Goal: Transaction & Acquisition: Purchase product/service

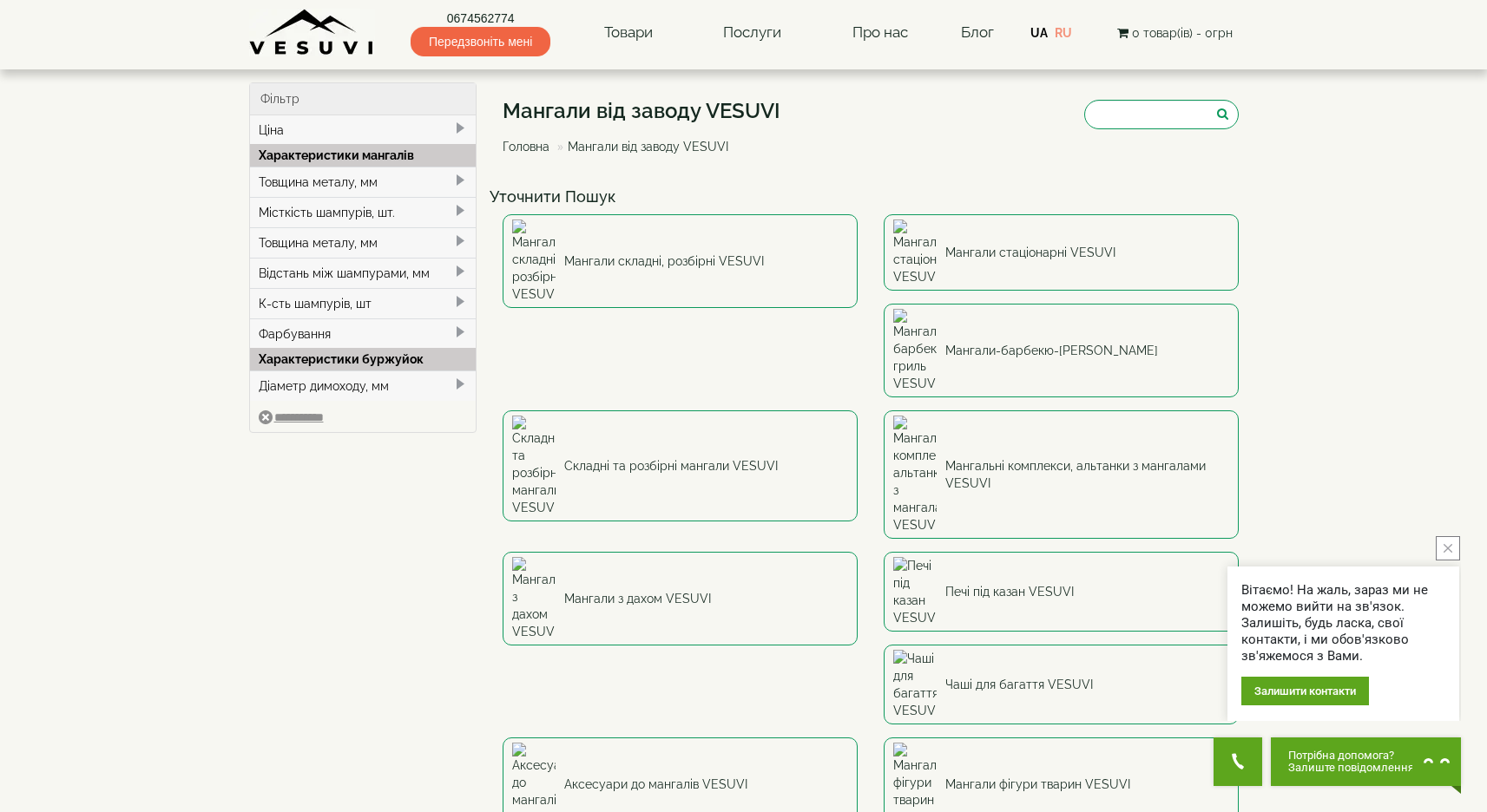
click at [447, 211] on div "Місткість шампурів, шт." at bounding box center [363, 211] width 227 height 30
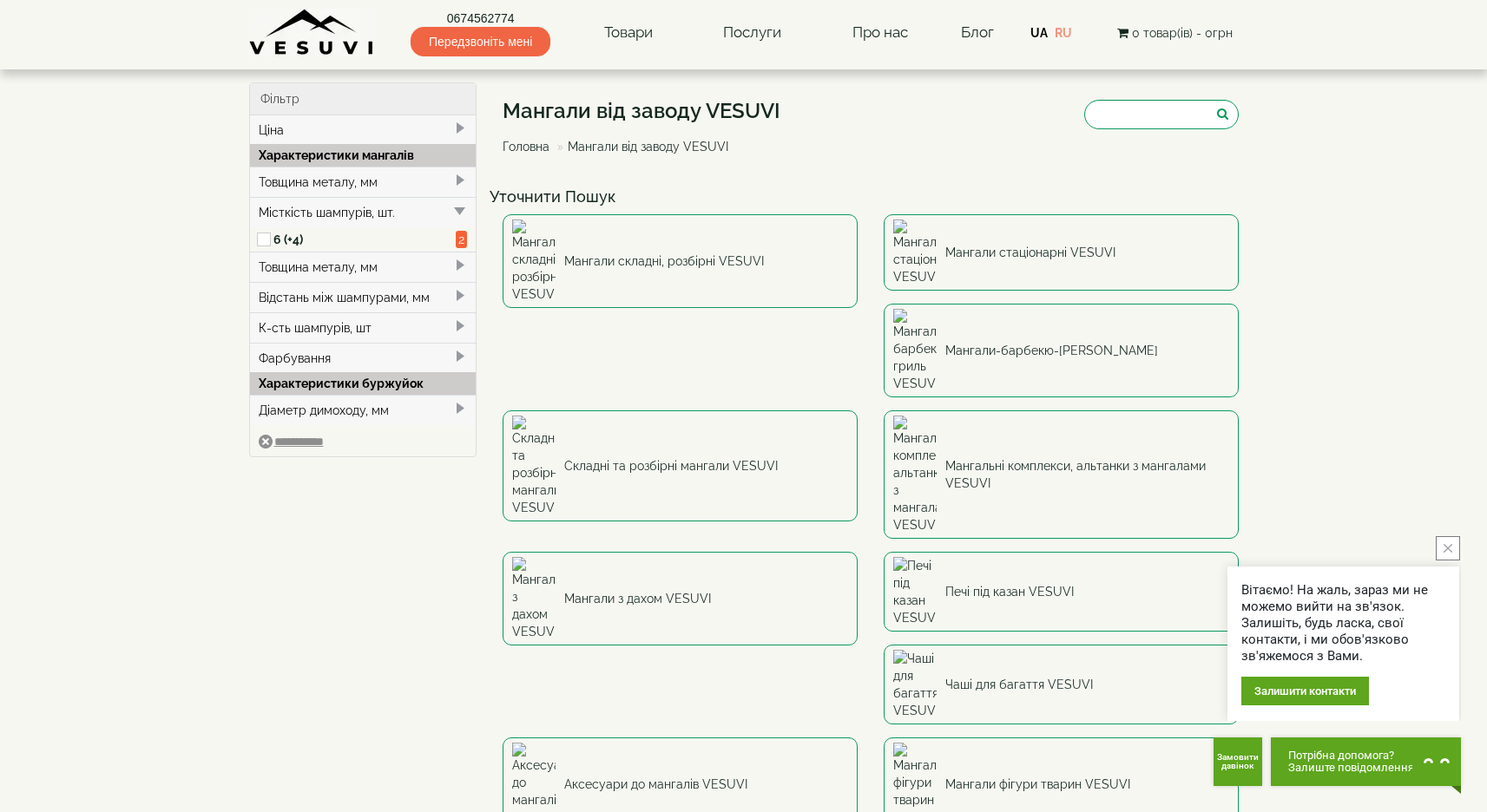
click at [448, 209] on div "Місткість шампурів, шт." at bounding box center [363, 211] width 227 height 30
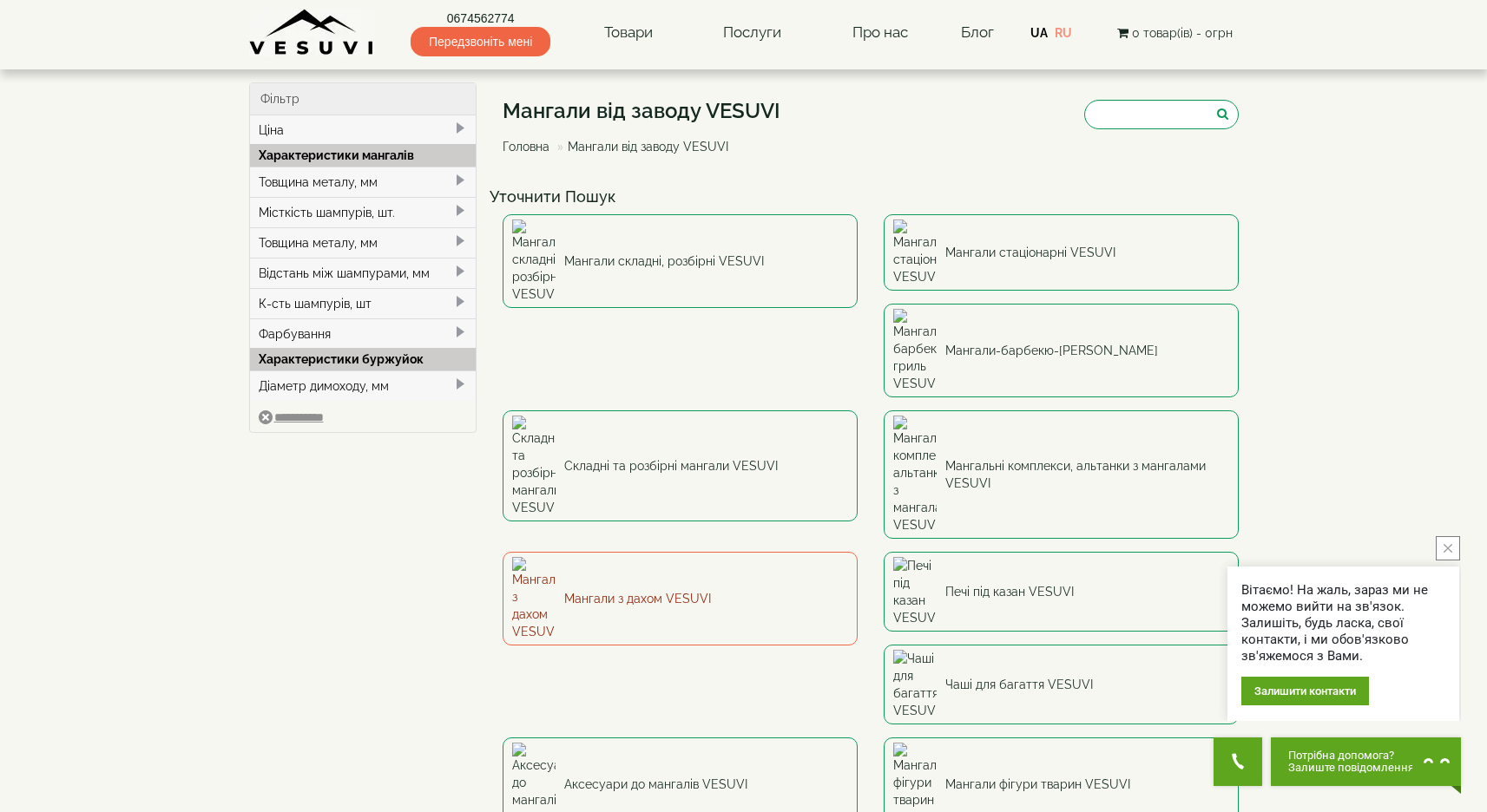
click at [858, 552] on link "Мангали з дахом VESUVI" at bounding box center [680, 598] width 355 height 93
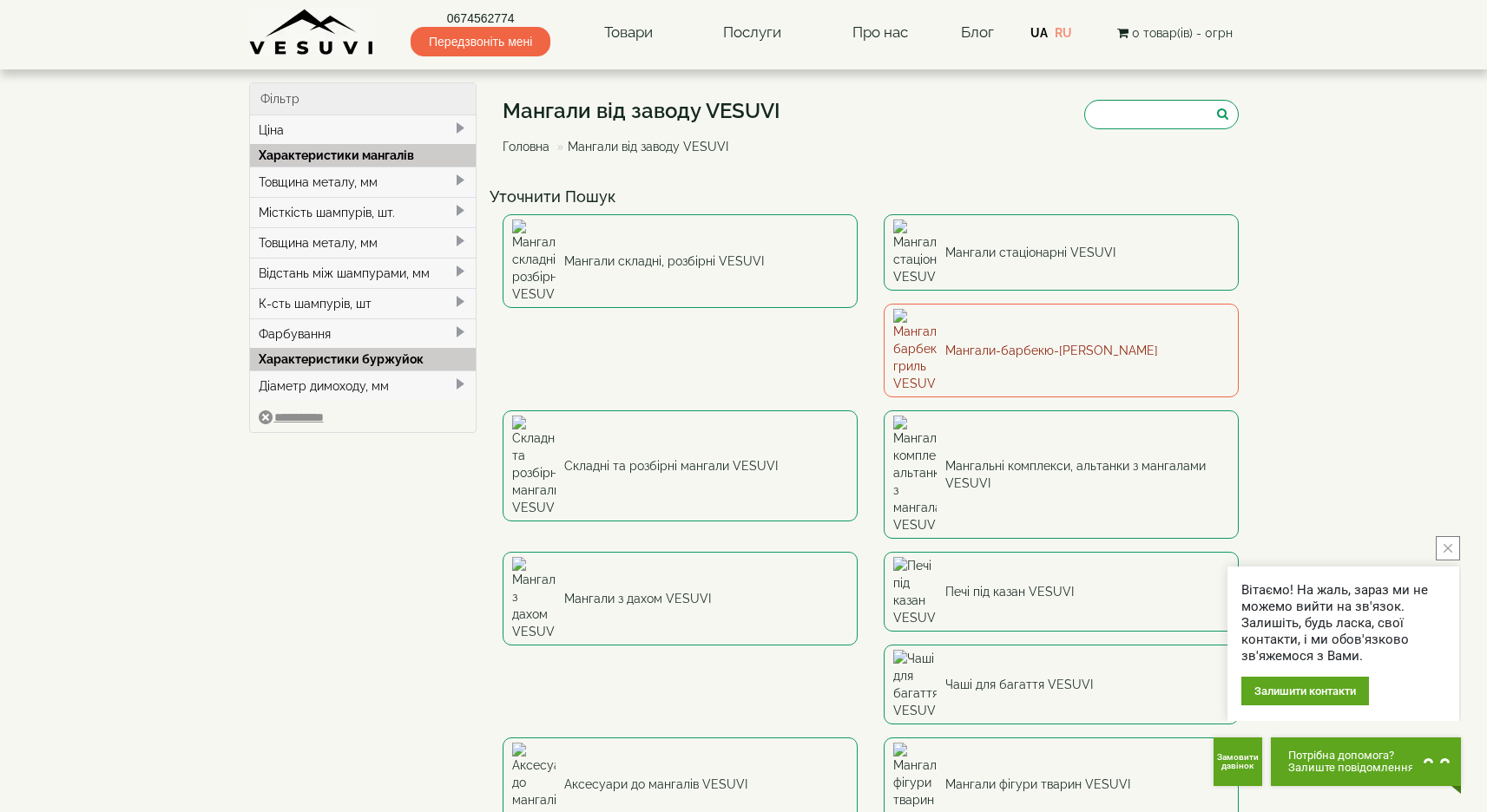
click at [883, 308] on link "Мангали-барбекю-[PERSON_NAME]" at bounding box center [1060, 350] width 355 height 93
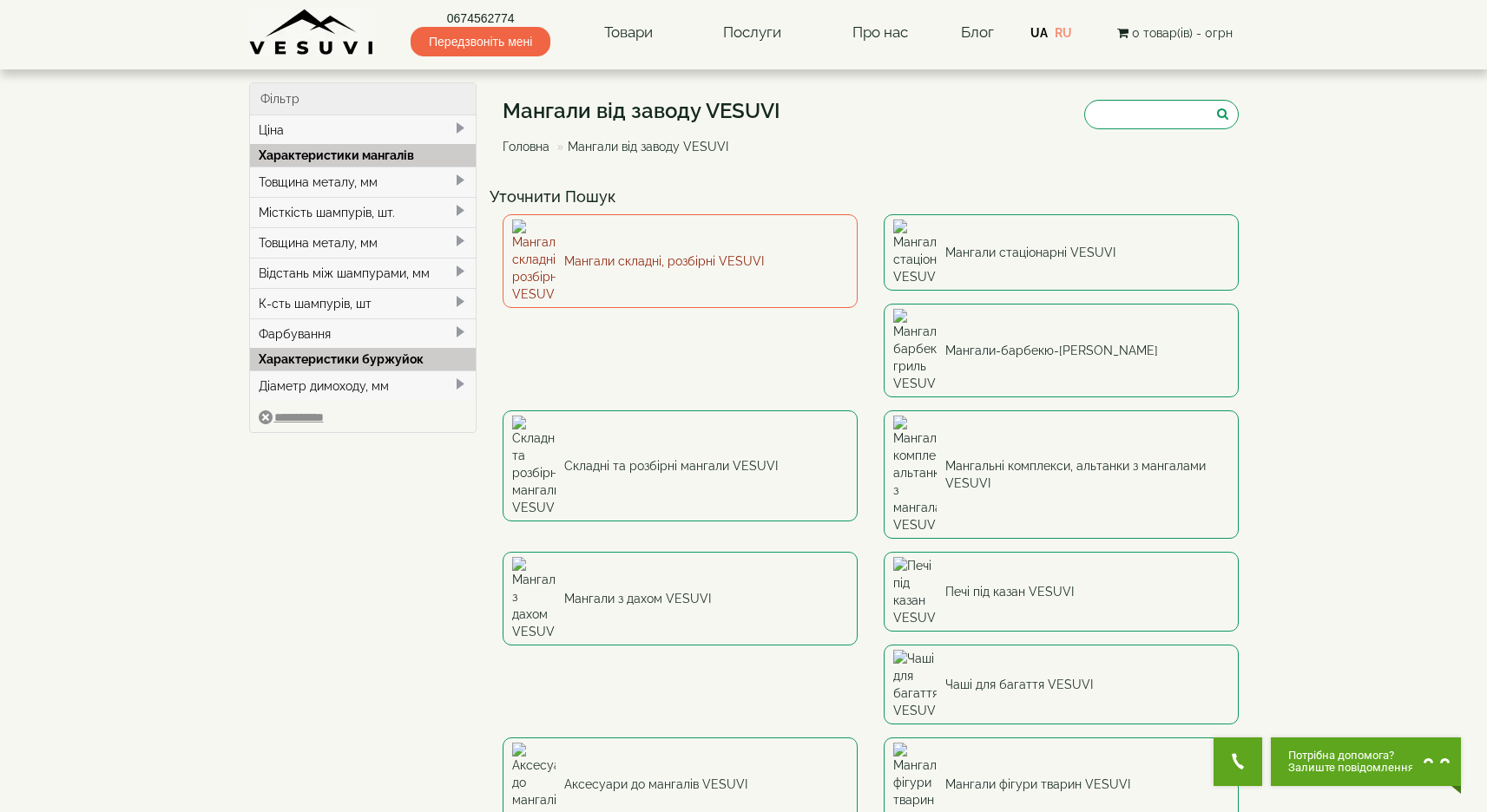
click at [710, 268] on link "Мангали складні, розбірні VESUVI" at bounding box center [680, 260] width 355 height 93
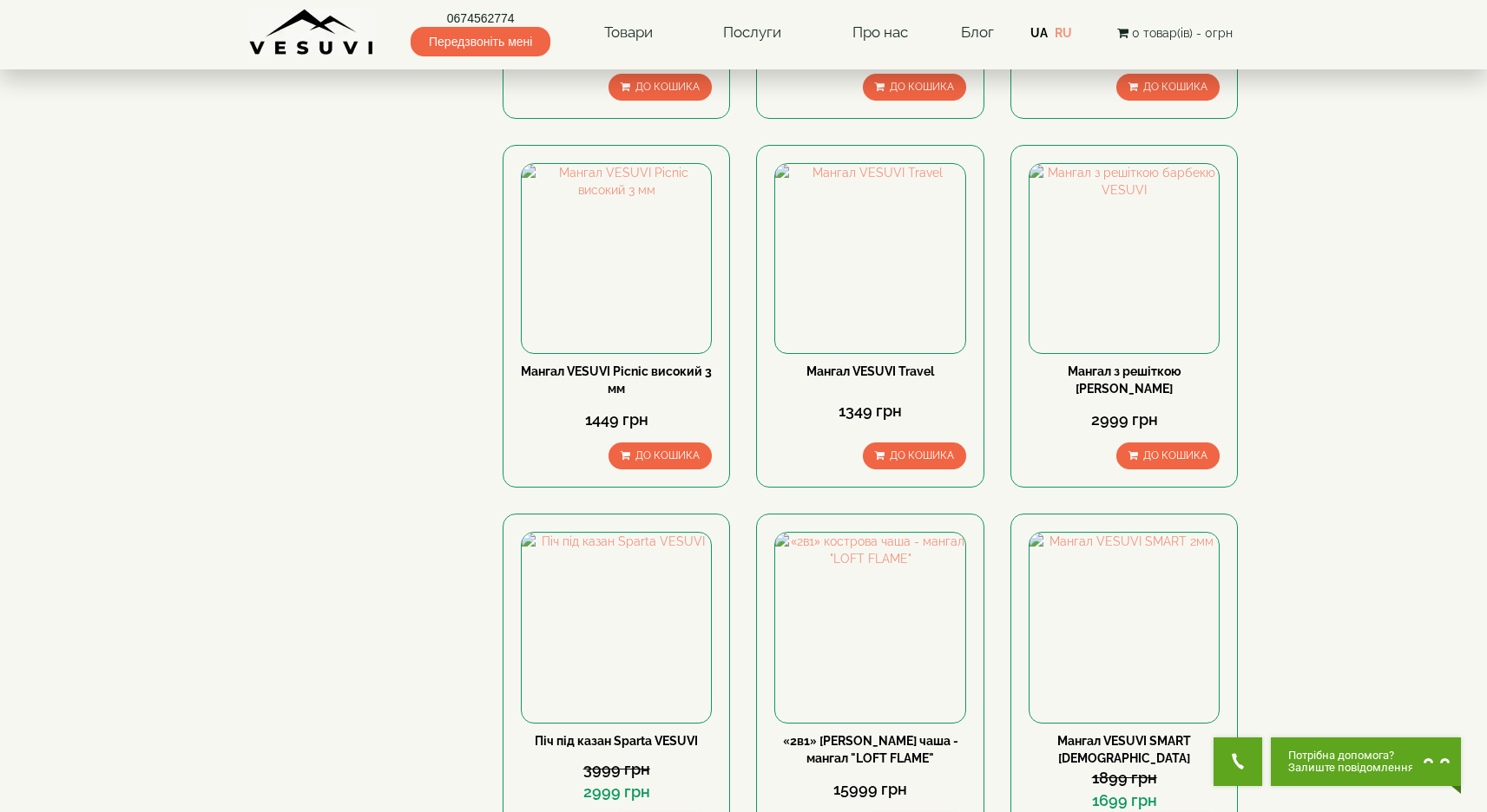
scroll to position [969, 0]
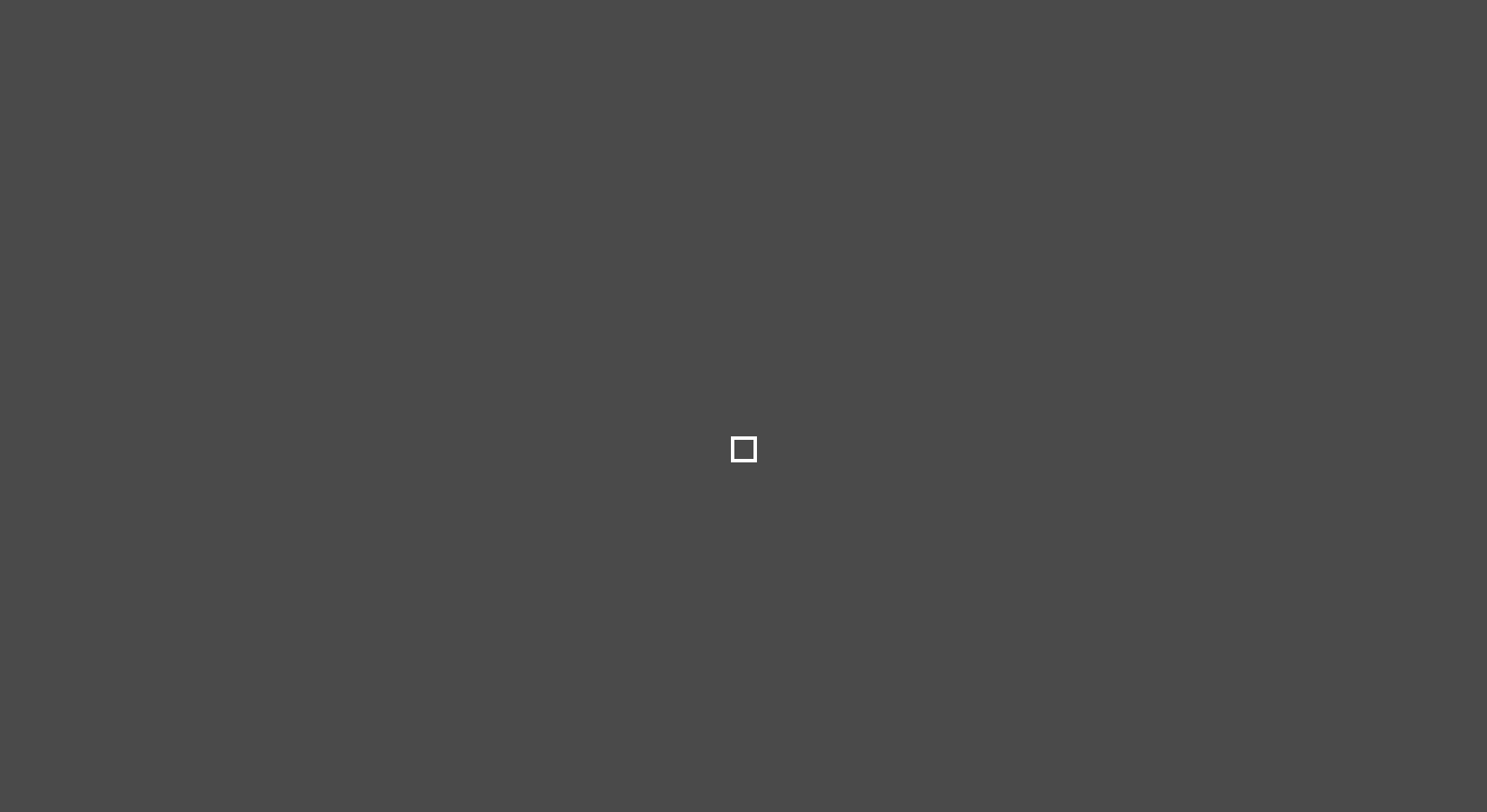
select select
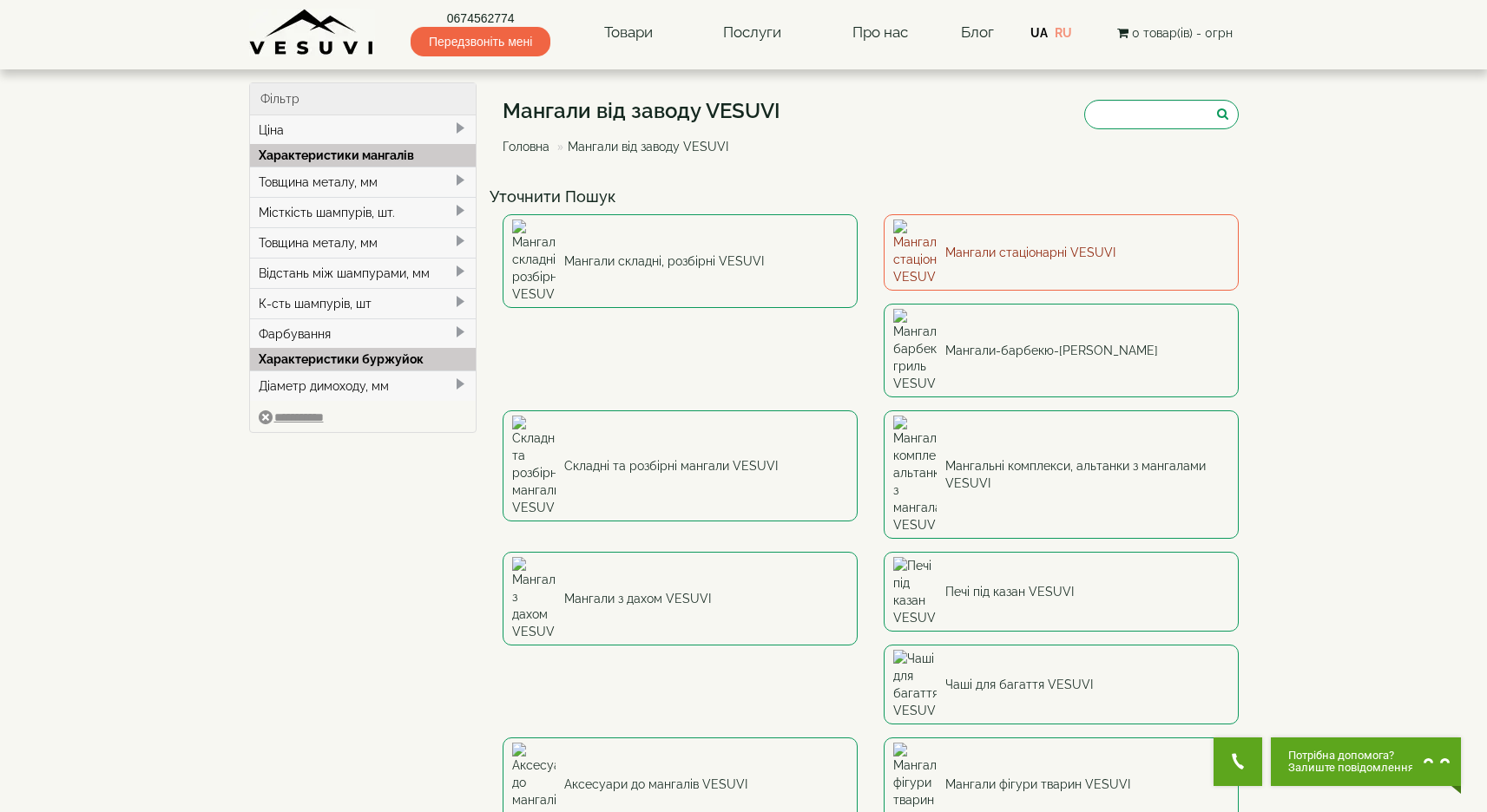
click at [1029, 239] on link "Мангали стаціонарні VESUVI" at bounding box center [1060, 252] width 355 height 76
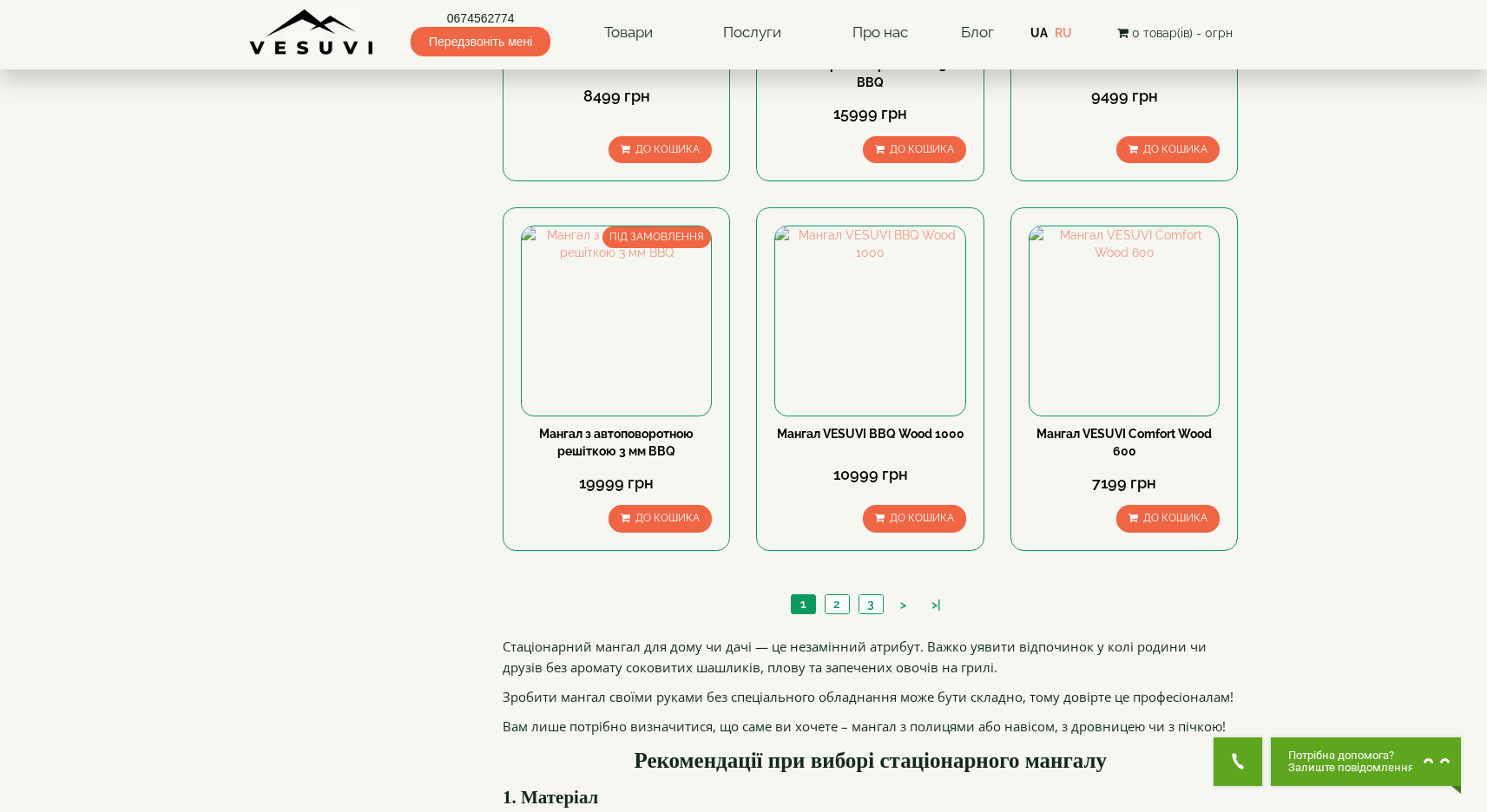
scroll to position [1625, 0]
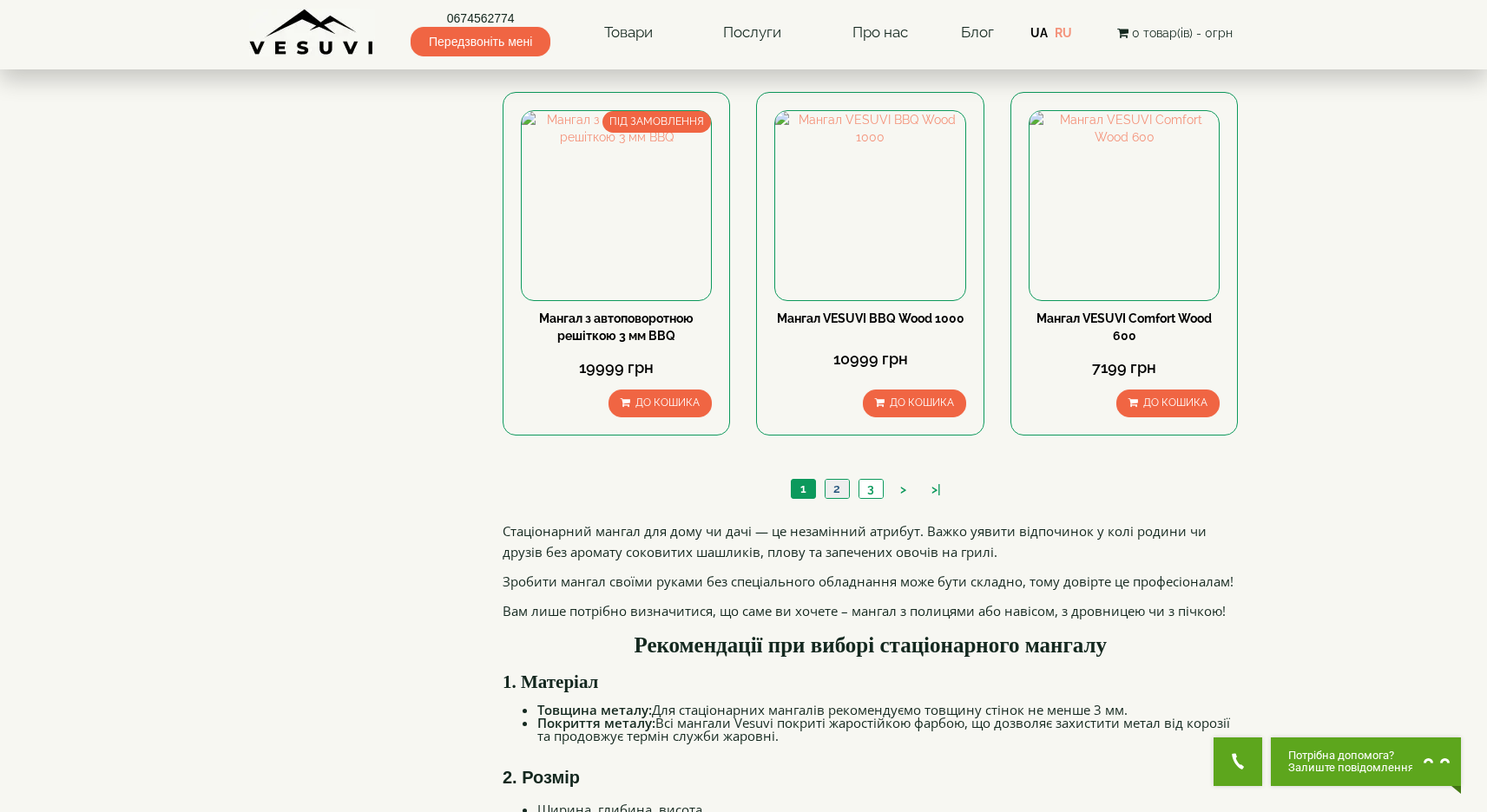
click at [831, 486] on link "2" at bounding box center [836, 489] width 25 height 18
